Goal: Entertainment & Leisure: Consume media (video, audio)

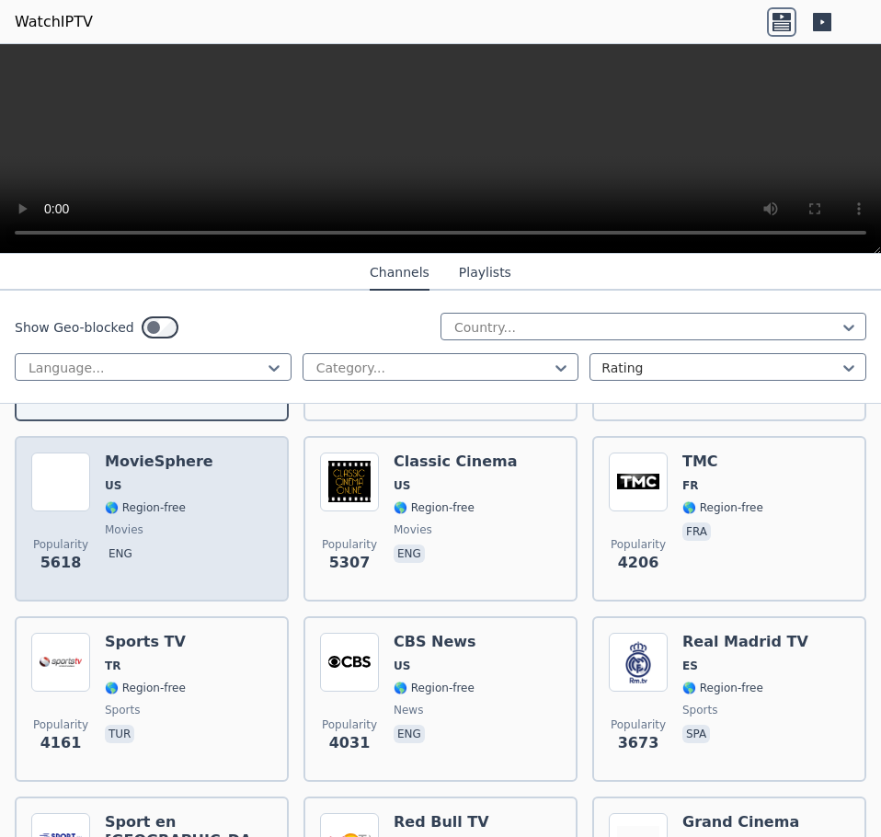
scroll to position [276, 0]
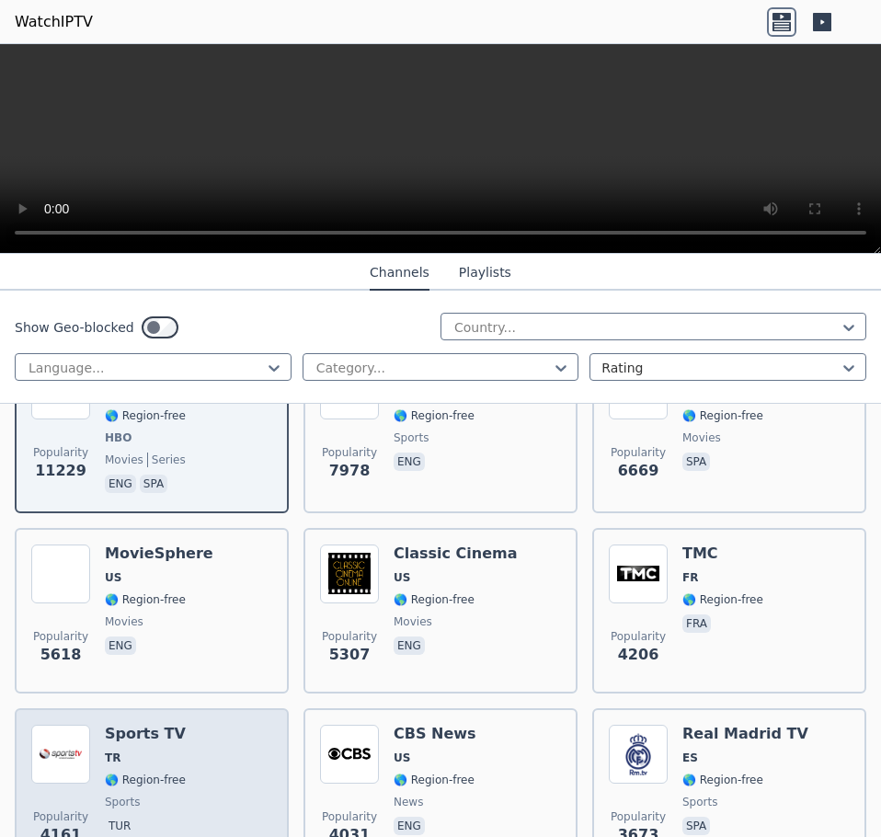
click at [181, 725] on div "Popularity 4161 Sports TV TR 🌎 Region-free sports tur" at bounding box center [151, 791] width 241 height 132
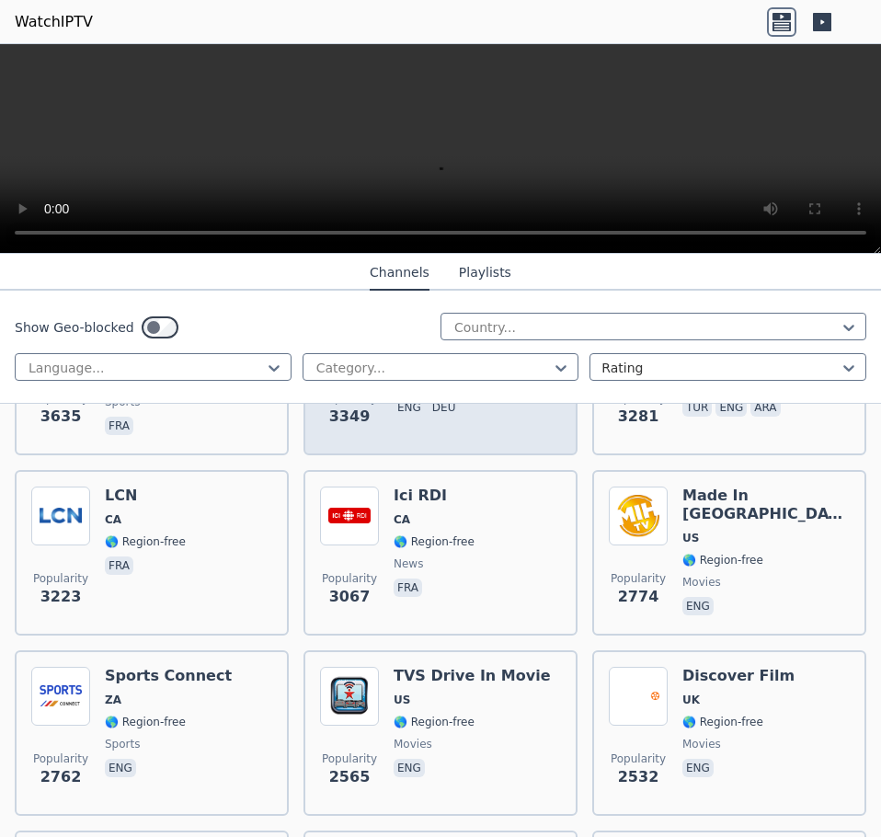
scroll to position [920, 0]
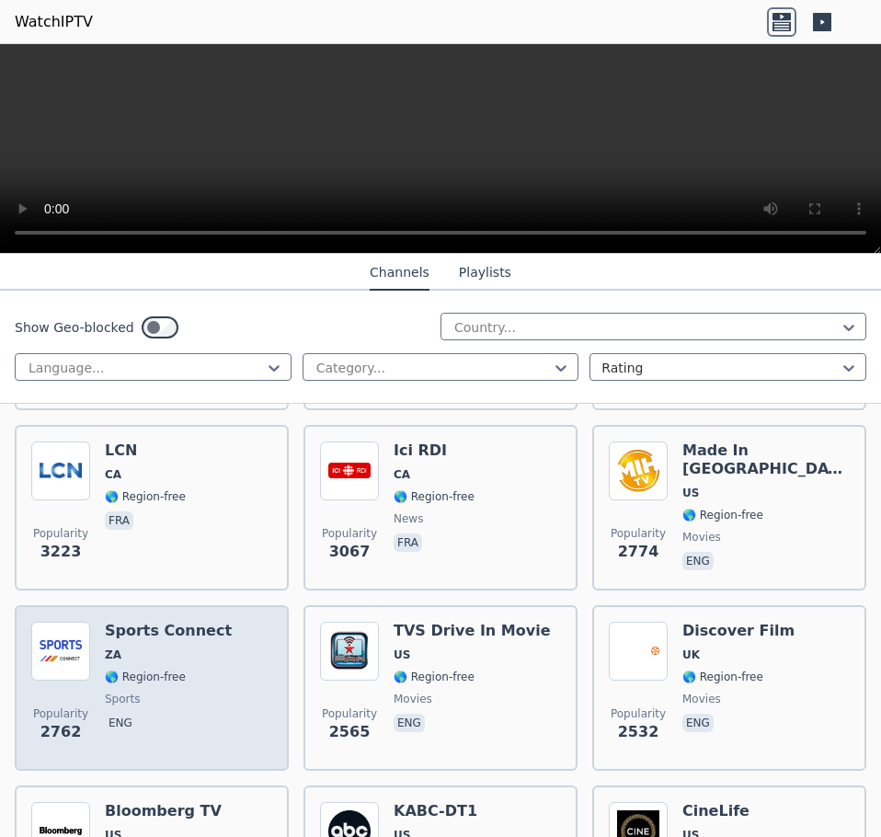
click at [187, 622] on h6 "Sports Connect" at bounding box center [168, 631] width 127 height 18
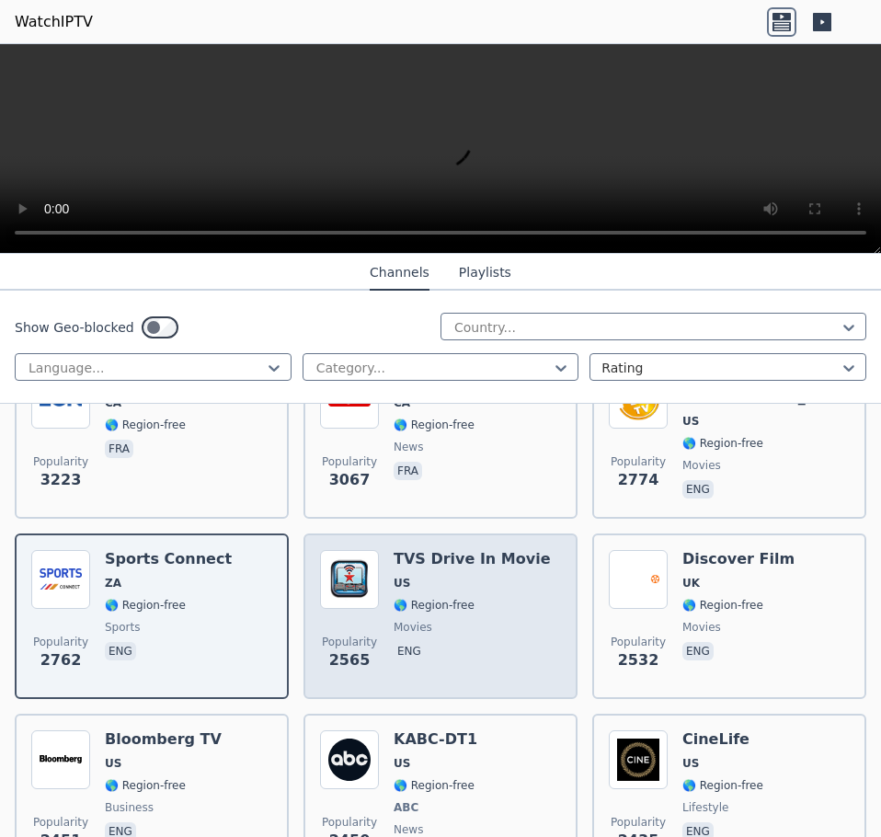
scroll to position [1104, 0]
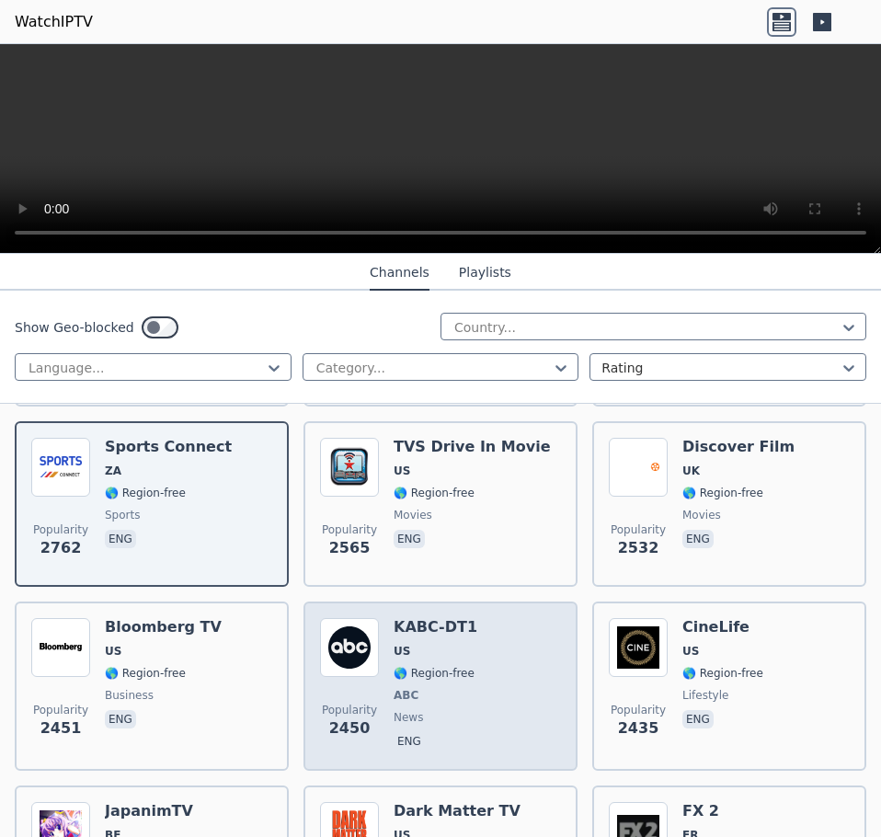
click at [524, 643] on div "Popularity 2450 KABC-DT1 US 🌎 Region-free ABC news eng" at bounding box center [440, 686] width 241 height 136
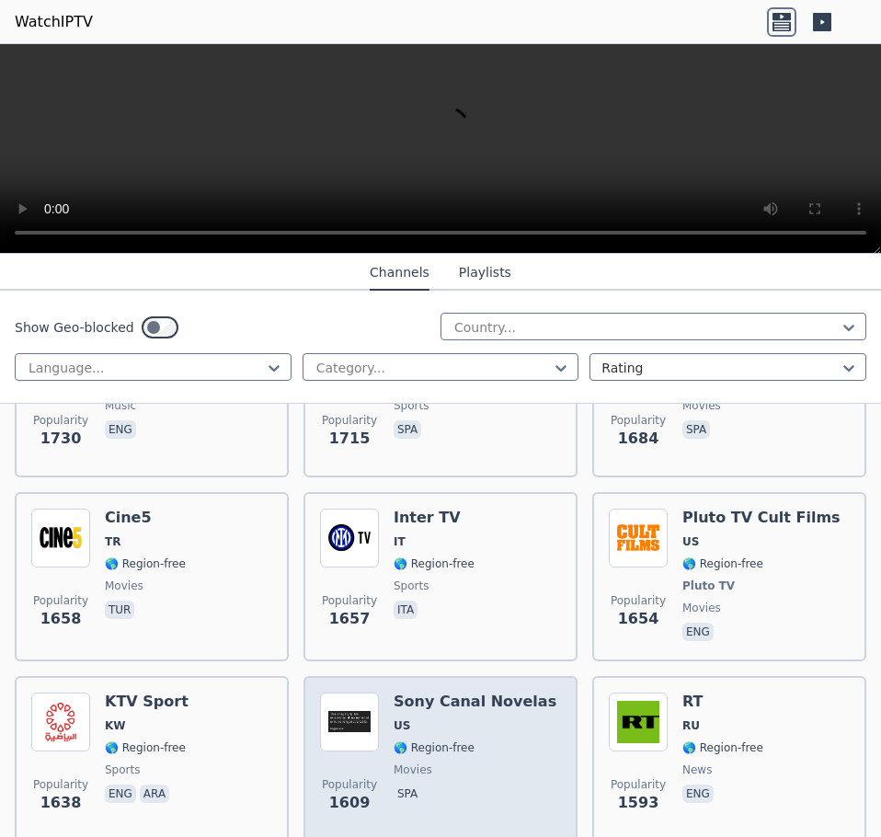
scroll to position [2668, 0]
